Goal: Find specific page/section: Find specific page/section

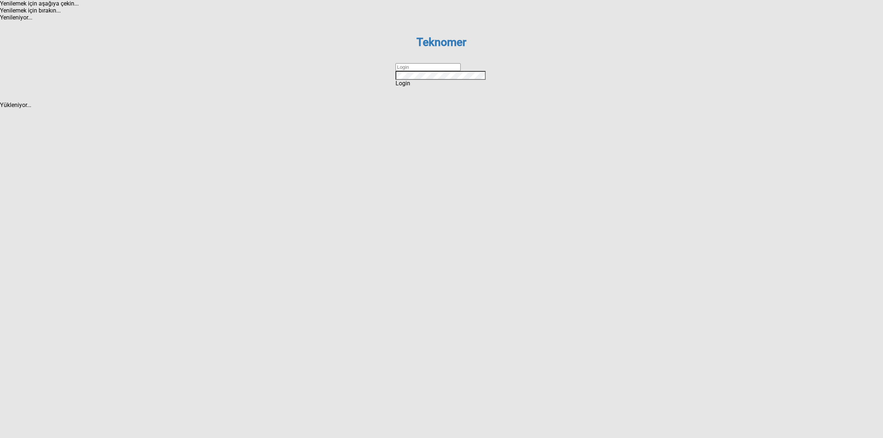
drag, startPoint x: 420, startPoint y: 218, endPoint x: 425, endPoint y: 222, distance: 6.1
click at [420, 71] on input "text" at bounding box center [428, 67] width 65 height 8
type input "DİZEM"
click at [410, 87] on span "Login" at bounding box center [403, 83] width 15 height 7
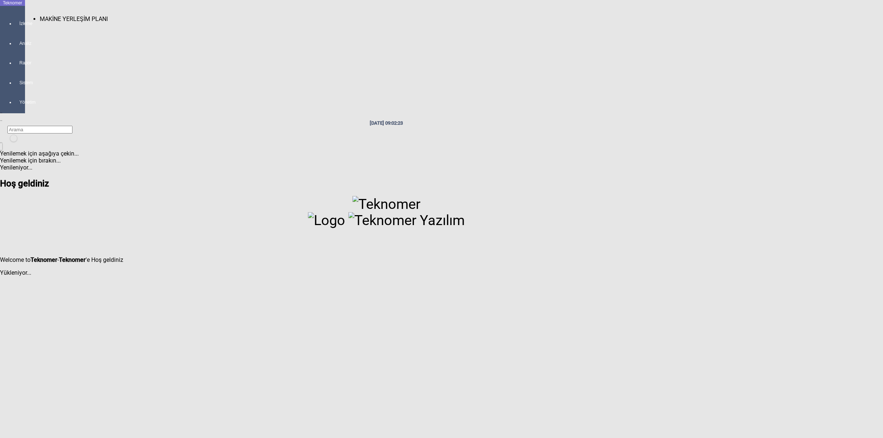
click at [15, 30] on div at bounding box center [20, 30] width 10 height 0
click at [52, 15] on div "MAKİNE YERLEŞİM PLANI" at bounding box center [474, 18] width 869 height 7
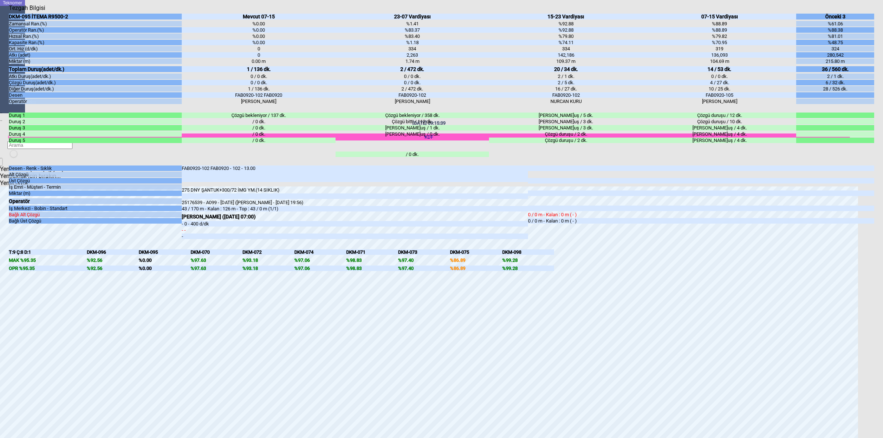
click at [883, 245] on body "Teknomer İzleme Analiz Rapor Sistem Yönetim [DATE] 09:15:39 KDF Yenilemek için …" at bounding box center [441, 219] width 883 height 438
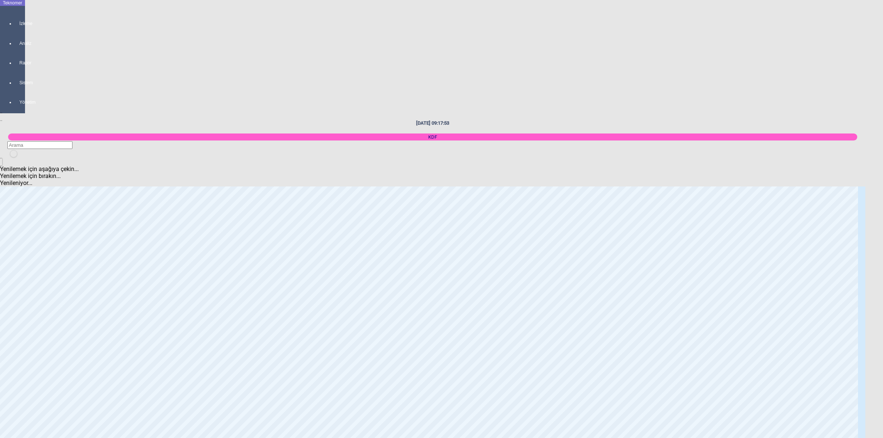
scroll to position [322, 0]
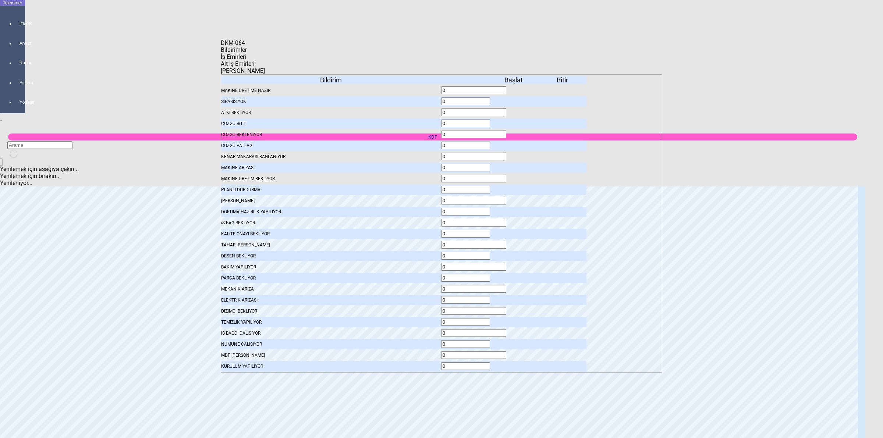
click at [246, 58] on span "İş Emirleri" at bounding box center [233, 56] width 25 height 7
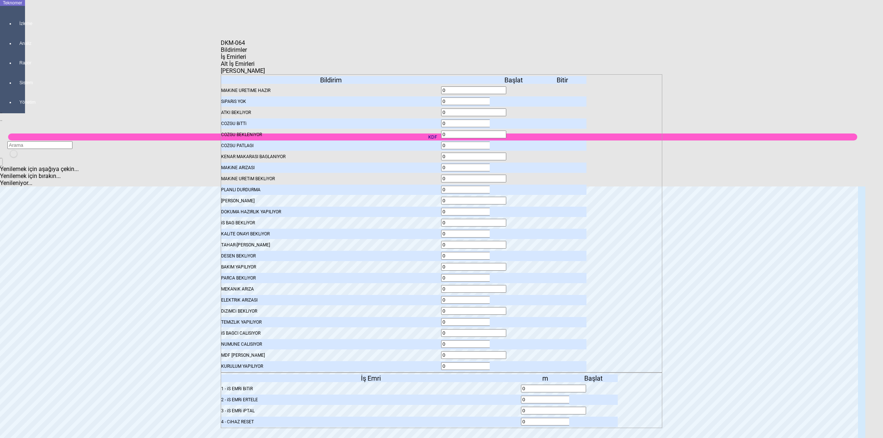
click at [751, 187] on body "Teknomer İzleme Analiz Rapor Sistem Yönetim [DATE] 09:17:58 KDF Yenilemek için …" at bounding box center [441, 219] width 883 height 438
click at [594, 386] on icon at bounding box center [594, 388] width 0 height 5
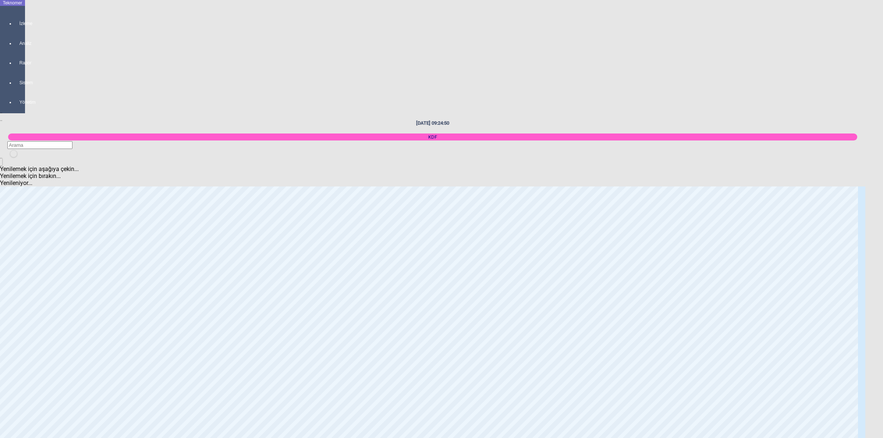
scroll to position [368, 0]
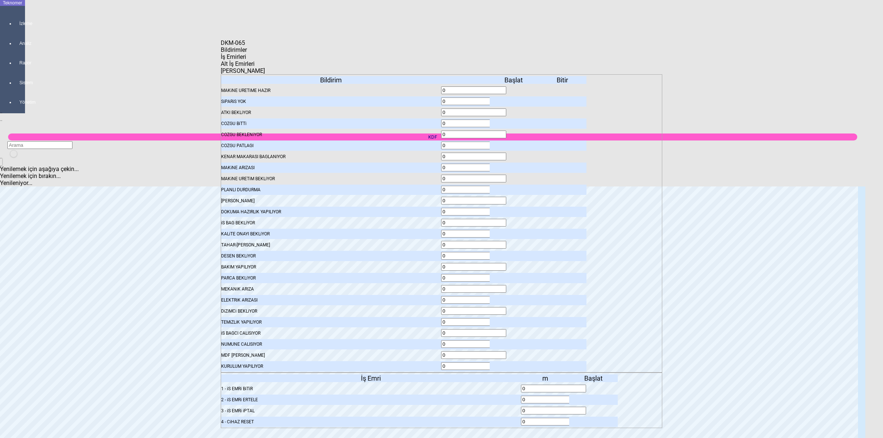
click at [775, 173] on body "Teknomer İzleme Analiz Rapor Sistem Yönetim [DATE] 09:25:01 KDF Yenilemek için …" at bounding box center [441, 219] width 883 height 438
click at [265, 53] on div "Bildirimler" at bounding box center [442, 49] width 442 height 7
click at [727, 188] on body "Teknomer İzleme Analiz Rapor Sistem Yönetim [DATE] 09:25:05 KDF Yenilemek için …" at bounding box center [441, 219] width 883 height 438
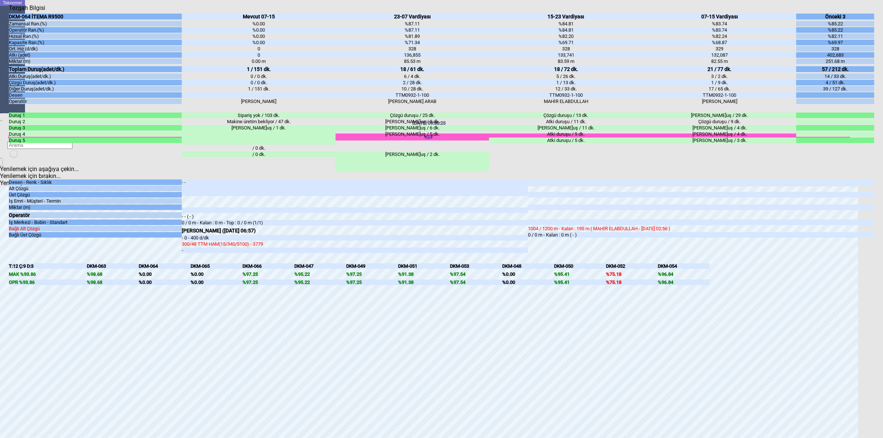
click at [883, 238] on body "Teknomer İzleme Analiz Rapor Sistem Yönetim [DATE] 09:30:25 KDF Yenilemek için …" at bounding box center [441, 219] width 883 height 438
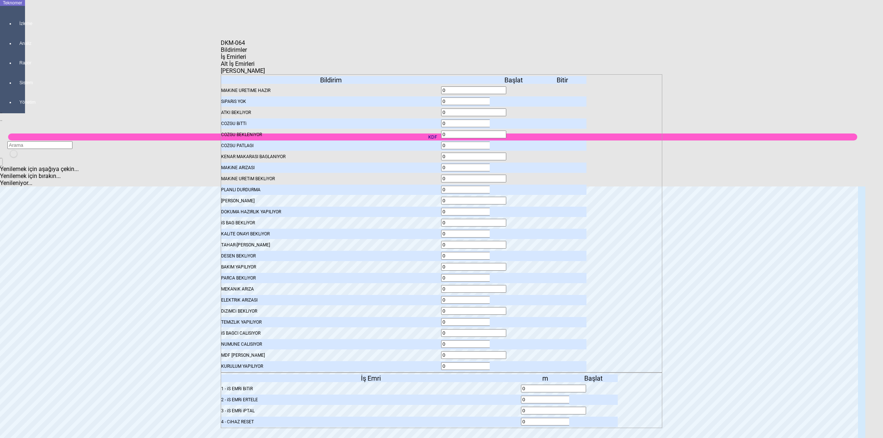
click at [515, 99] on icon at bounding box center [515, 101] width 0 height 5
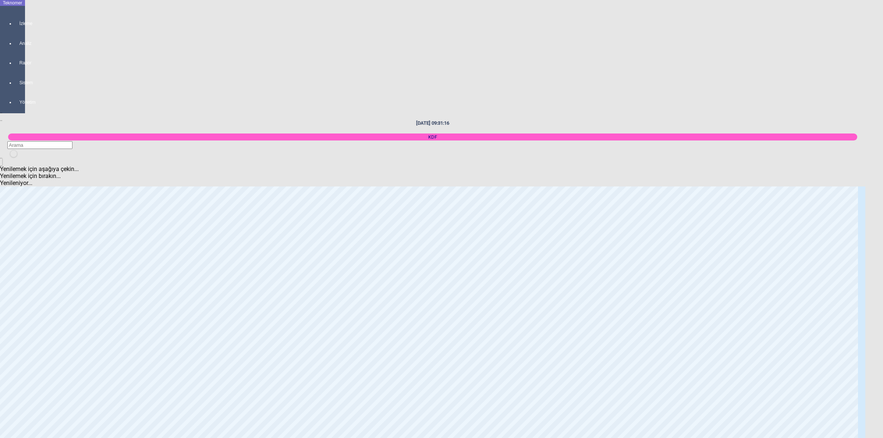
scroll to position [552, 0]
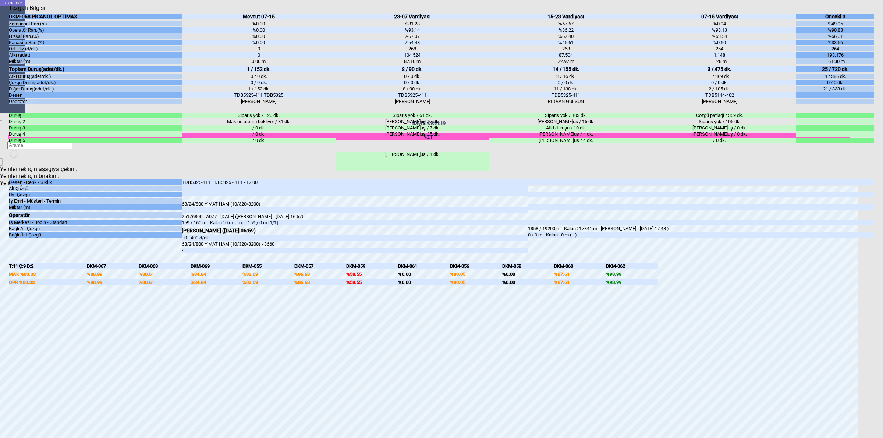
click at [883, 307] on body "Teknomer İzleme Analiz Rapor Sistem Yönetim [DATE] 09:31:19 KDF Yenilemek için …" at bounding box center [441, 219] width 883 height 438
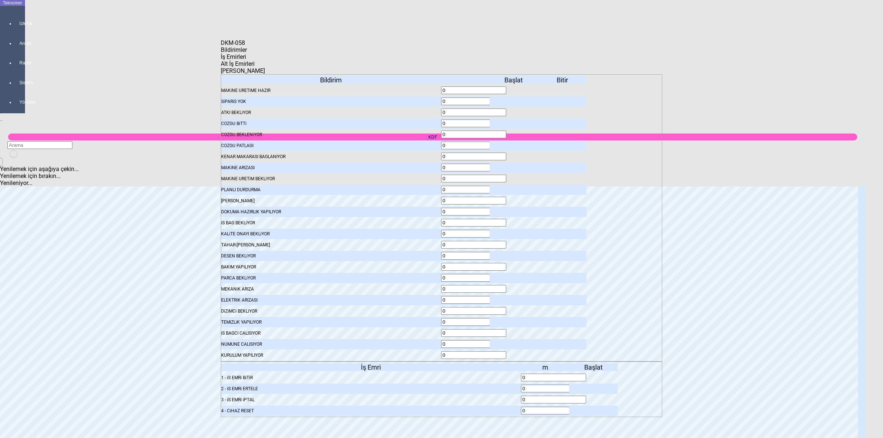
click at [515, 99] on icon at bounding box center [515, 101] width 0 height 5
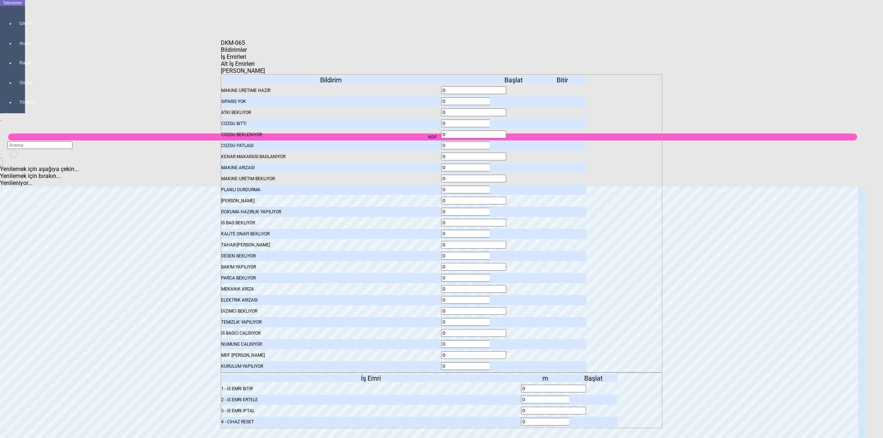
click at [515, 220] on icon at bounding box center [515, 222] width 0 height 5
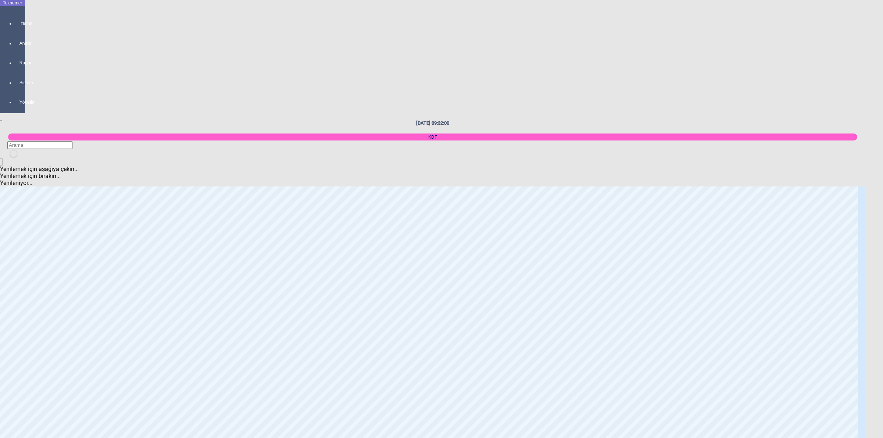
scroll to position [874, 0]
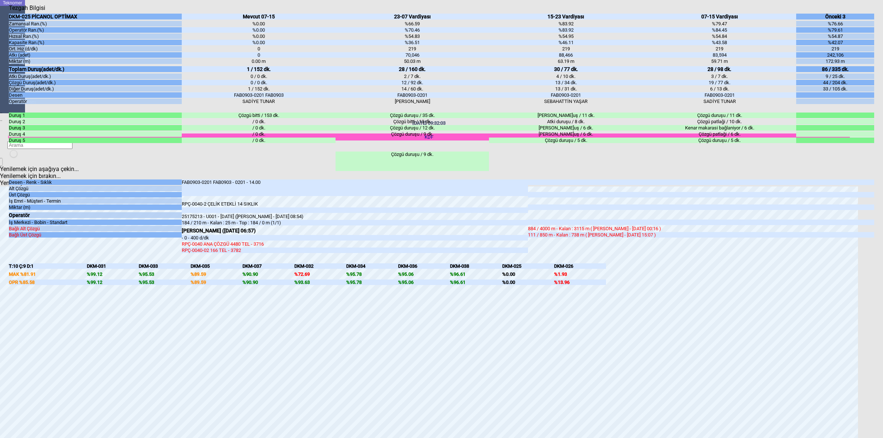
click at [883, 269] on body "Teknomer İzleme Analiz Rapor Sistem Yönetim [DATE] 09:32:03 KDF Yenilemek için …" at bounding box center [441, 219] width 883 height 438
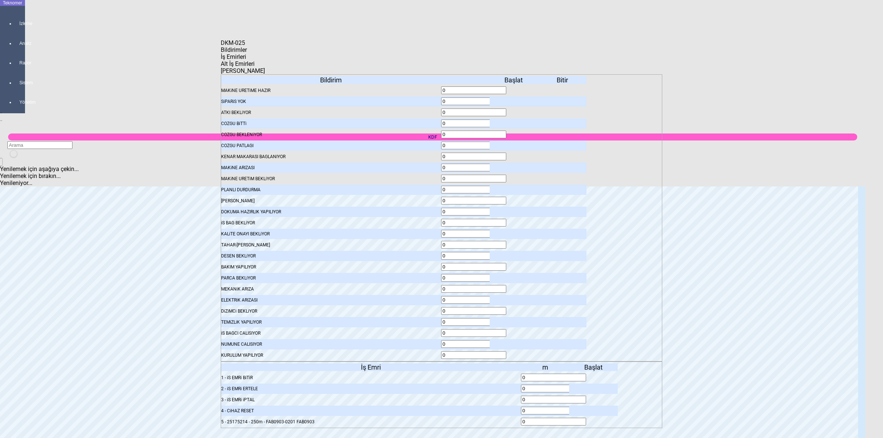
click at [515, 132] on icon at bounding box center [515, 134] width 0 height 5
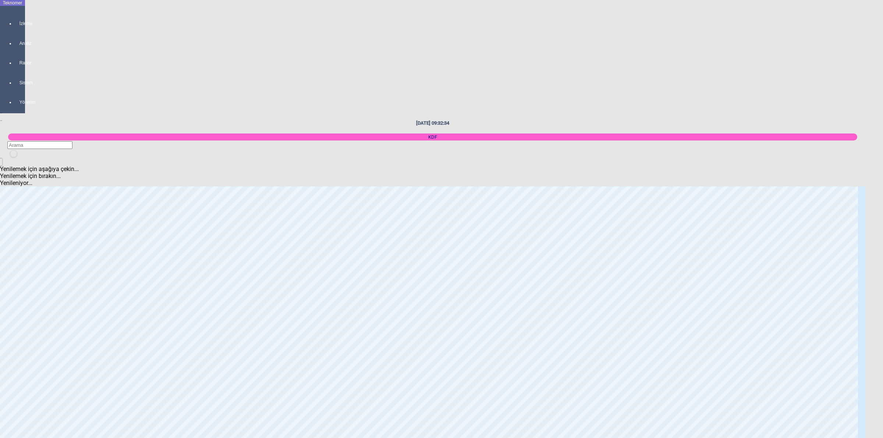
scroll to position [0, 0]
click at [883, 175] on body "Teknomer İzleme Analiz Rapor Sistem Yönetim [DATE] 09:32:40 KDF Yenilemek için …" at bounding box center [441, 219] width 883 height 438
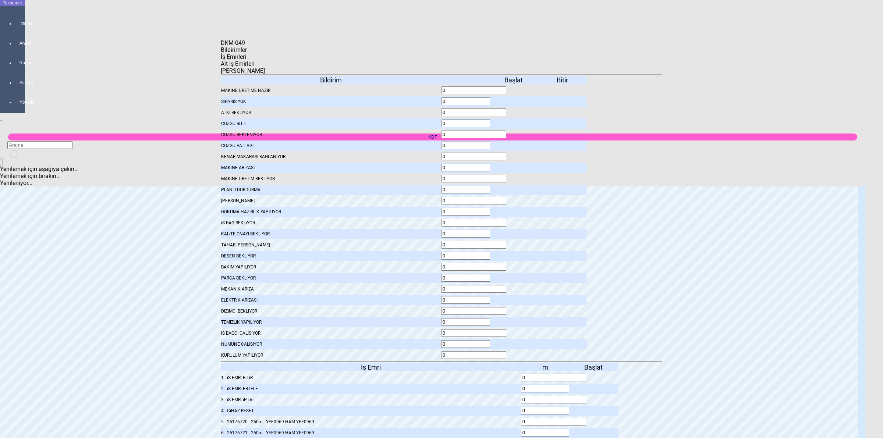
click at [246, 60] on span "İş Emirleri" at bounding box center [233, 56] width 25 height 7
click at [694, 188] on body "Teknomer İzleme Analiz Rapor Sistem Yönetim [DATE] 09:57:36 KDF Yenilemek için …" at bounding box center [441, 219] width 883 height 438
